Goal: Complete application form

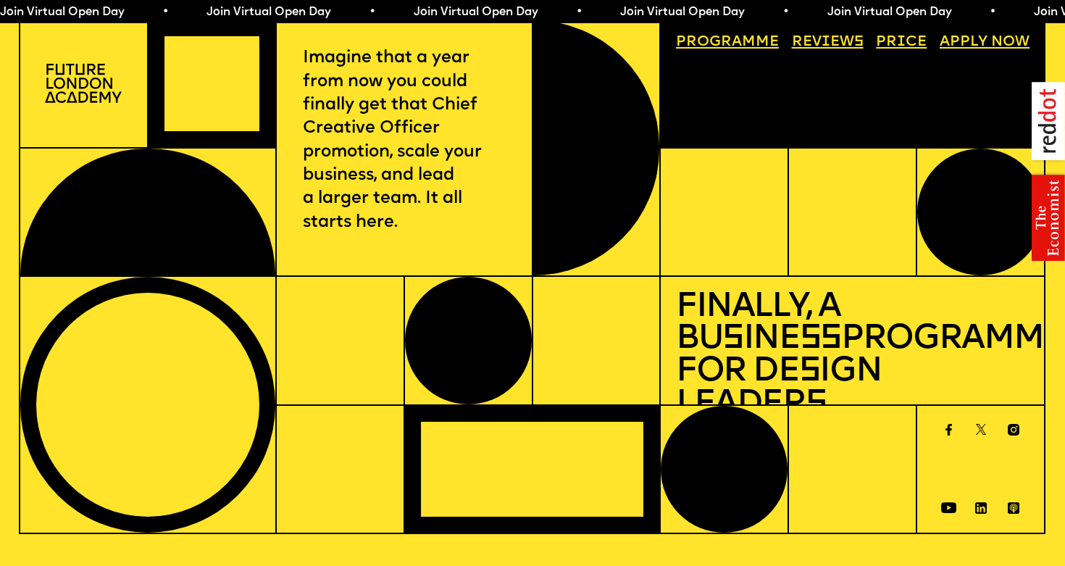
select select "***"
